Goal: Information Seeking & Learning: Learn about a topic

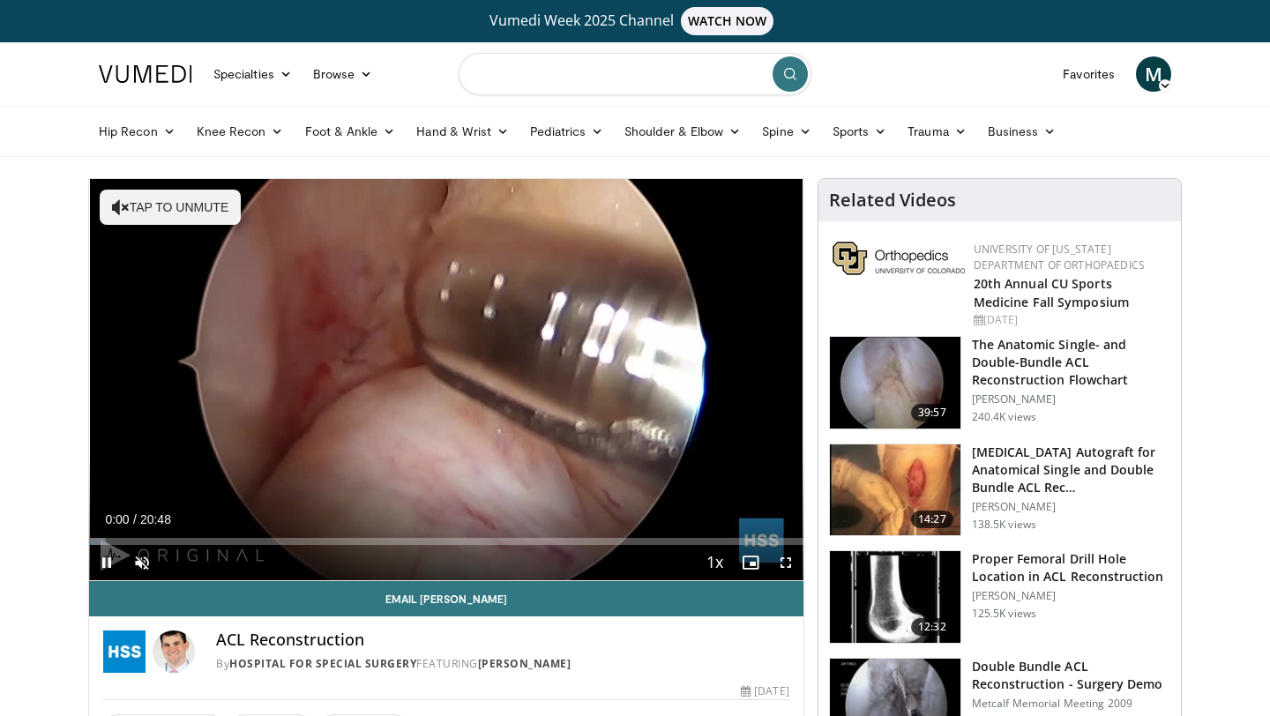
click at [560, 83] on input "Search topics, interventions" at bounding box center [635, 74] width 353 height 42
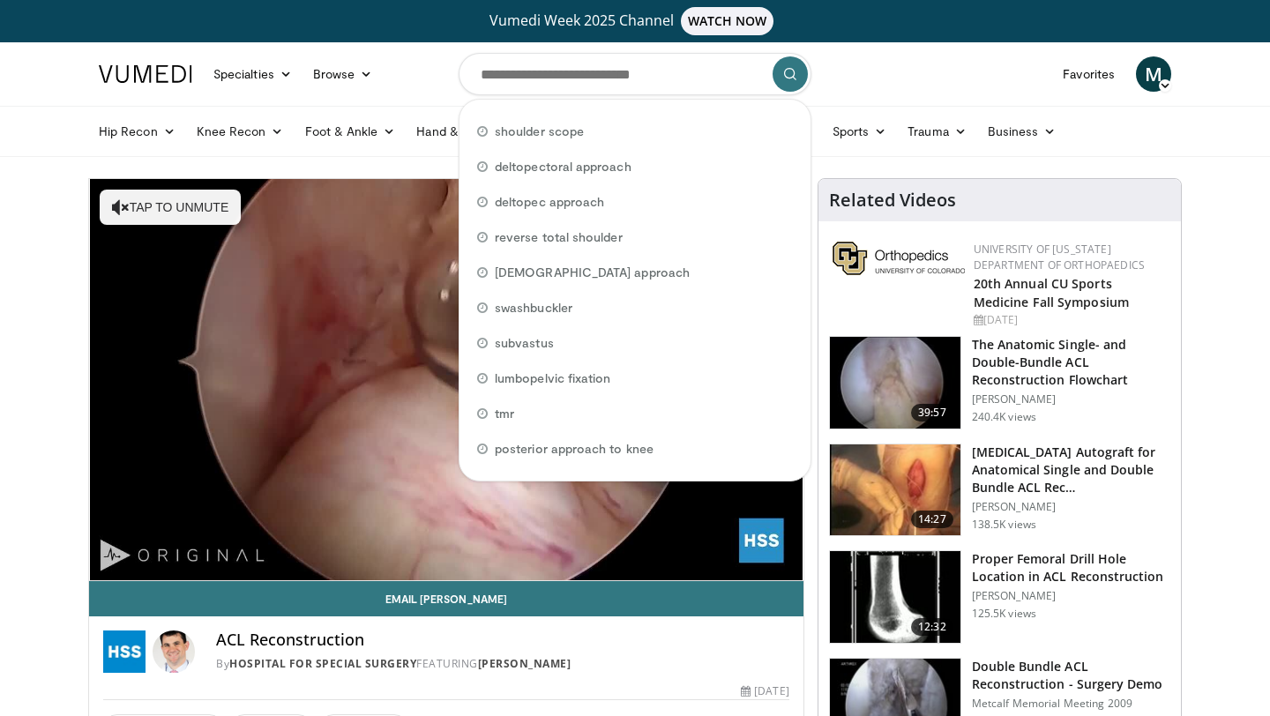
click at [402, 86] on nav "Specialties Adult & Family Medicine Allergy, [MEDICAL_DATA], Immunology Anesthe…" at bounding box center [635, 73] width 1094 height 63
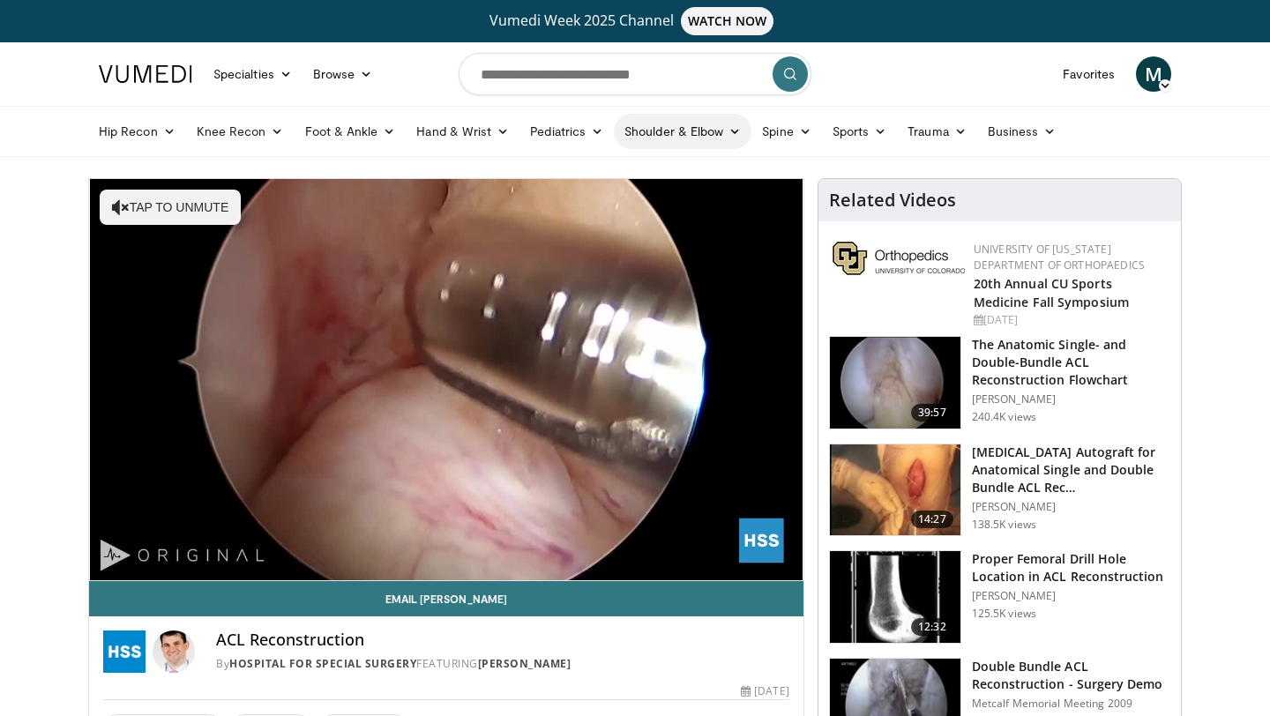
click at [685, 135] on link "Shoulder & Elbow" at bounding box center [683, 131] width 138 height 35
